Goal: Check status: Check status

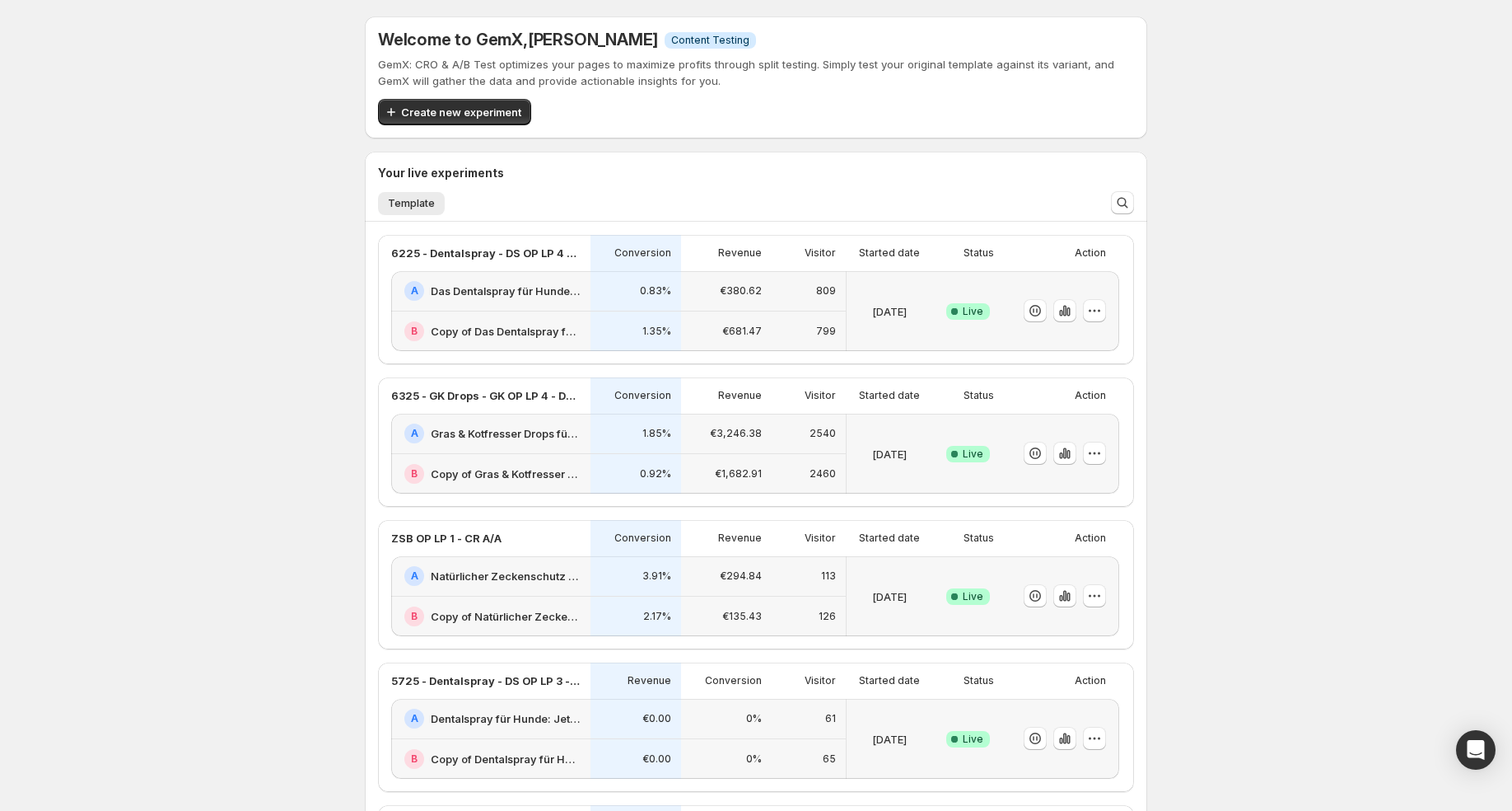
scroll to position [61, 0]
click at [599, 298] on div "0.83%" at bounding box center [635, 291] width 90 height 40
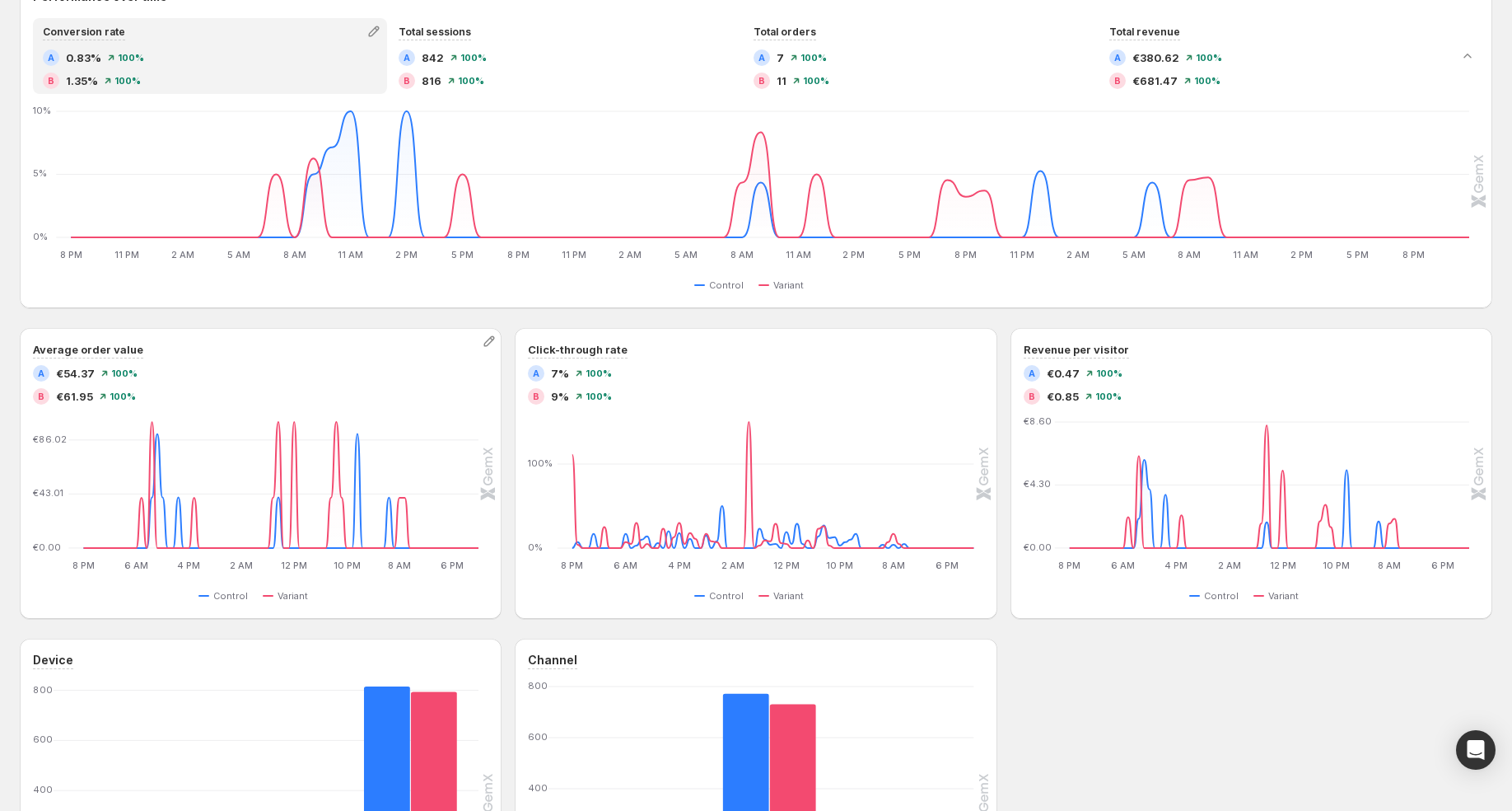
scroll to position [405, 0]
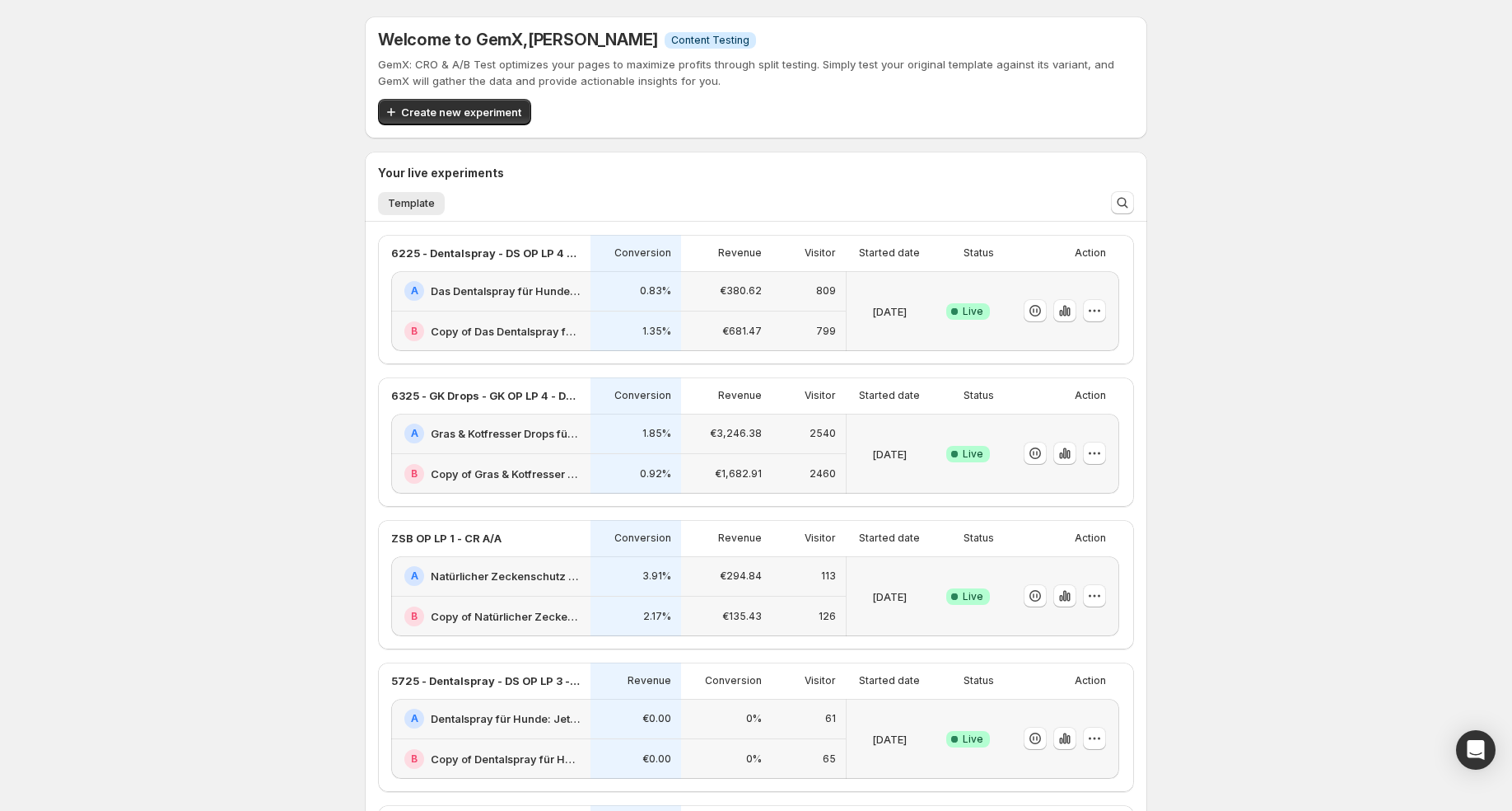
scroll to position [25, 0]
